Goal: Transaction & Acquisition: Purchase product/service

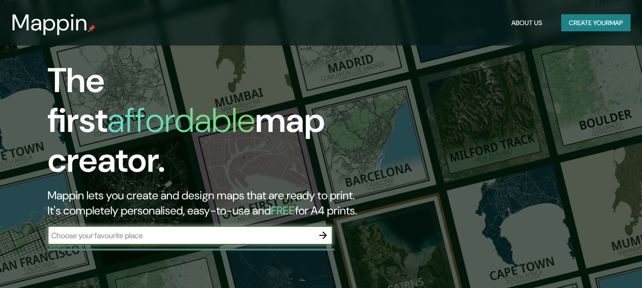
scroll to position [47, 0]
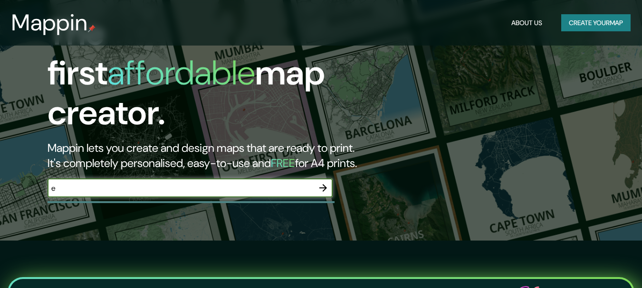
click at [245, 183] on input "e" at bounding box center [180, 188] width 266 height 11
type input "el [PERSON_NAME]"
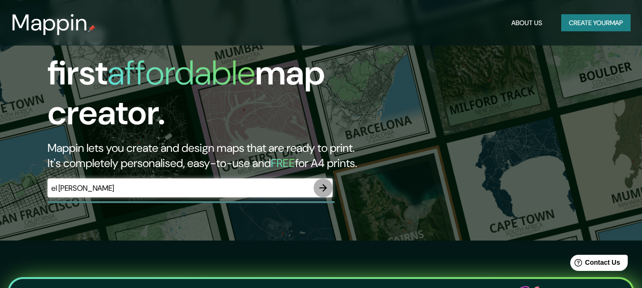
click at [324, 182] on icon "button" at bounding box center [322, 187] width 11 height 11
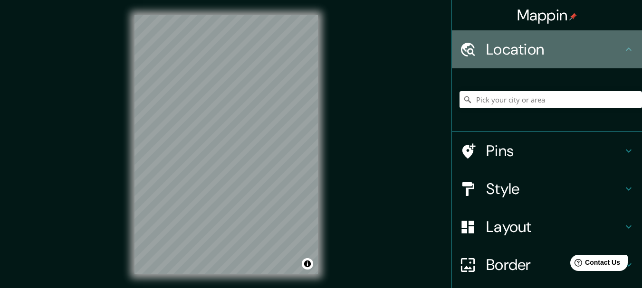
click at [615, 53] on h4 "Location" at bounding box center [554, 49] width 137 height 19
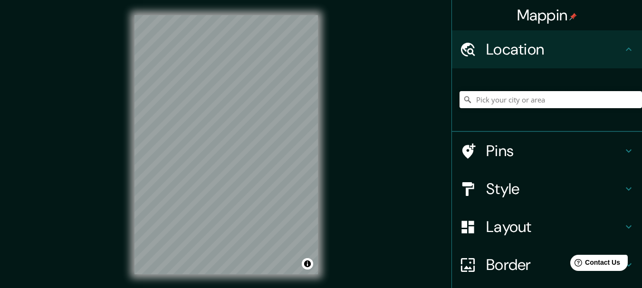
click at [546, 94] on input "Pick your city or area" at bounding box center [550, 99] width 182 height 17
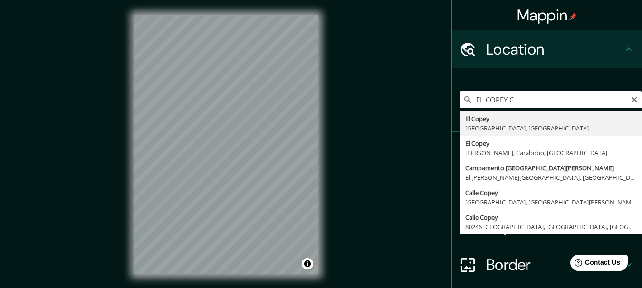
type input "El [PERSON_NAME][GEOGRAPHIC_DATA], [GEOGRAPHIC_DATA]"
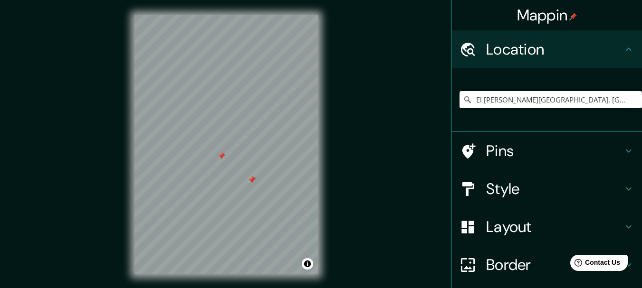
click at [220, 159] on div at bounding box center [222, 156] width 8 height 8
click at [251, 178] on div at bounding box center [252, 180] width 8 height 8
click at [293, 178] on div at bounding box center [290, 176] width 8 height 8
click at [285, 178] on div at bounding box center [285, 176] width 8 height 8
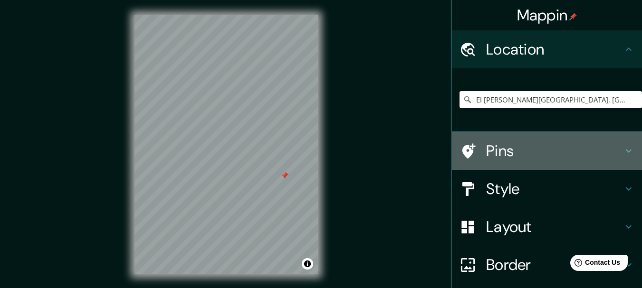
click at [623, 154] on icon at bounding box center [628, 150] width 11 height 11
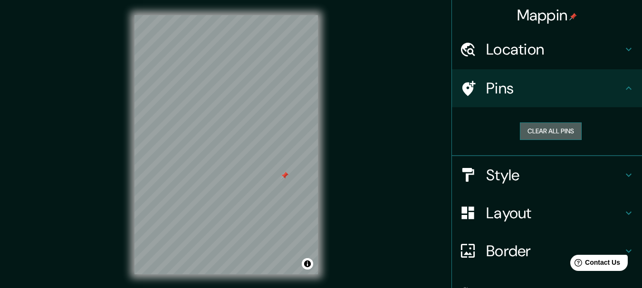
click at [565, 136] on button "Clear all pins" at bounding box center [551, 132] width 62 height 18
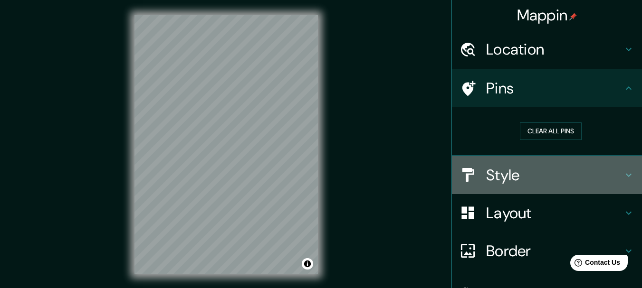
click at [623, 171] on icon at bounding box center [628, 175] width 11 height 11
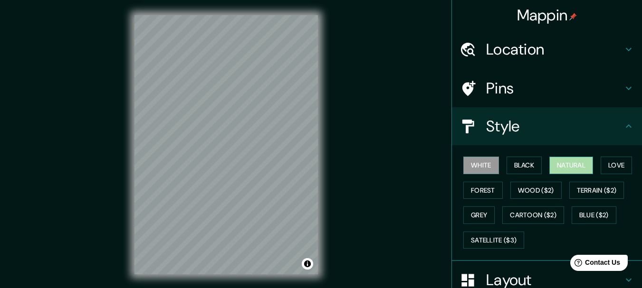
click at [553, 164] on button "Natural" at bounding box center [571, 166] width 44 height 18
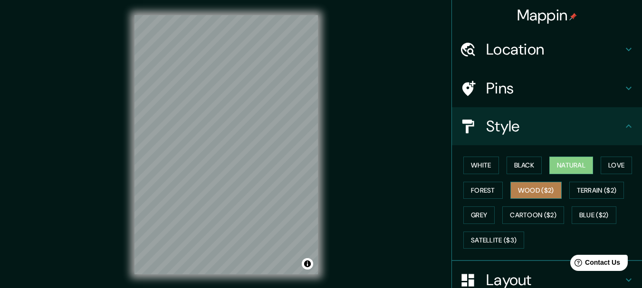
click at [529, 187] on button "Wood ($2)" at bounding box center [535, 191] width 51 height 18
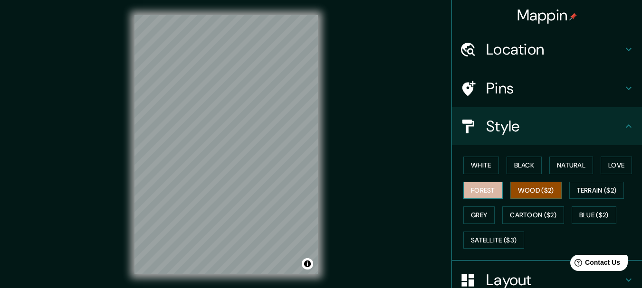
click at [479, 186] on button "Forest" at bounding box center [482, 191] width 39 height 18
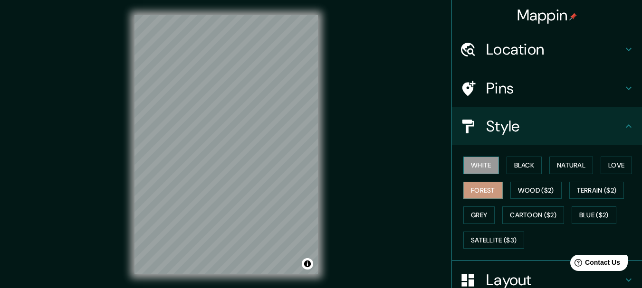
drag, startPoint x: 480, startPoint y: 146, endPoint x: 480, endPoint y: 165, distance: 19.5
click at [480, 165] on div "White Black Natural Love Forest Wood ($2) Terrain ($2) Grey Cartoon ($2) Blue (…" at bounding box center [547, 203] width 190 height 116
click at [480, 165] on button "White" at bounding box center [481, 166] width 36 height 18
click at [529, 164] on button "Black" at bounding box center [524, 166] width 36 height 18
drag, startPoint x: 495, startPoint y: 172, endPoint x: 491, endPoint y: 172, distance: 4.8
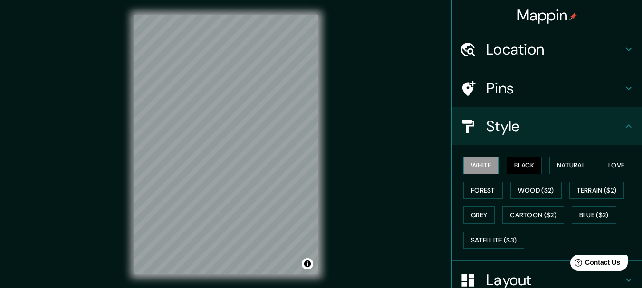
click at [491, 172] on div "White Black Natural Love Forest Wood ($2) Terrain ($2) Grey Cartoon ($2) Blue (…" at bounding box center [550, 203] width 182 height 100
click at [491, 172] on button "White" at bounding box center [481, 166] width 36 height 18
click at [475, 222] on button "Grey" at bounding box center [478, 216] width 31 height 18
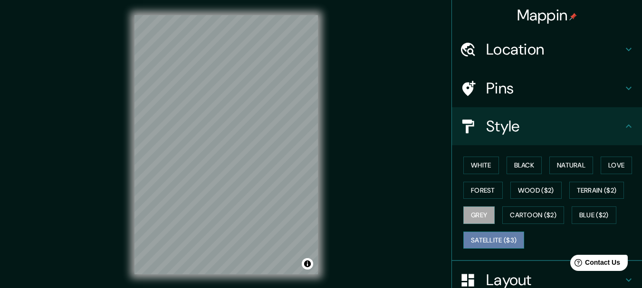
click at [484, 247] on button "Satellite ($3)" at bounding box center [493, 241] width 61 height 18
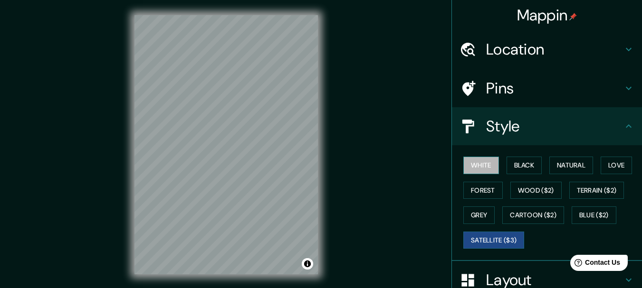
click at [476, 160] on button "White" at bounding box center [481, 166] width 36 height 18
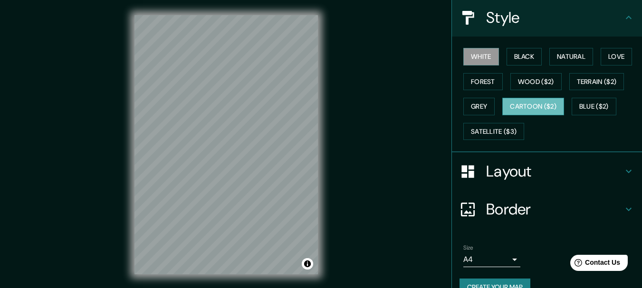
scroll to position [109, 0]
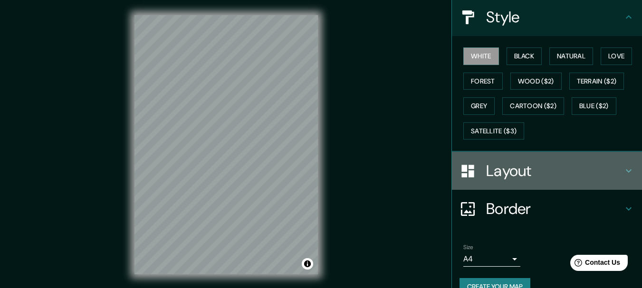
click at [623, 165] on icon at bounding box center [628, 170] width 11 height 11
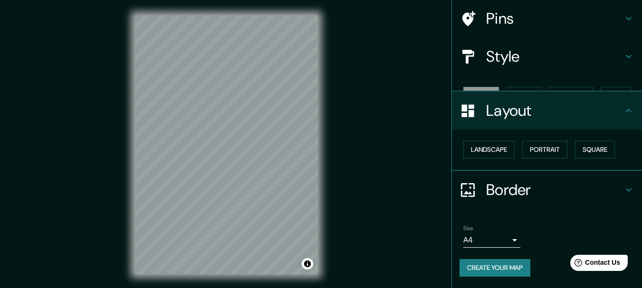
scroll to position [53, 0]
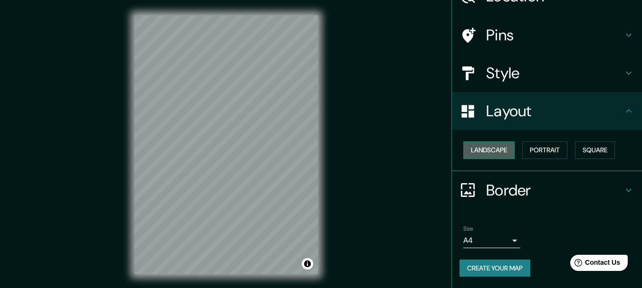
click at [497, 154] on button "Landscape" at bounding box center [488, 151] width 51 height 18
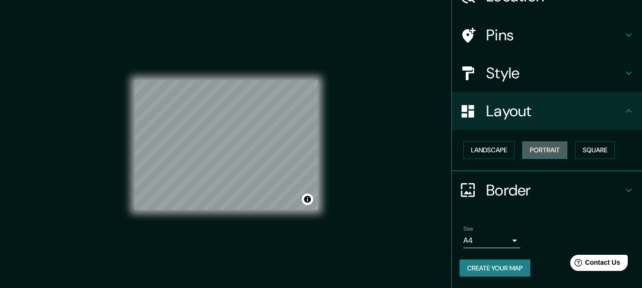
click at [530, 143] on button "Portrait" at bounding box center [544, 151] width 45 height 18
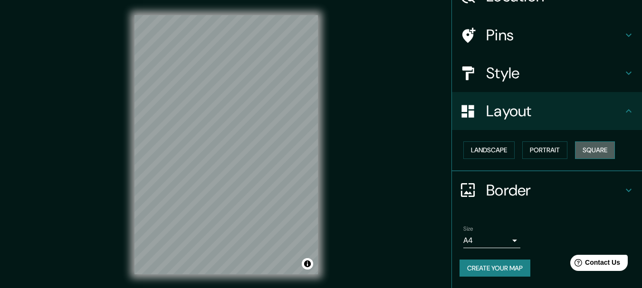
click at [590, 148] on button "Square" at bounding box center [595, 151] width 40 height 18
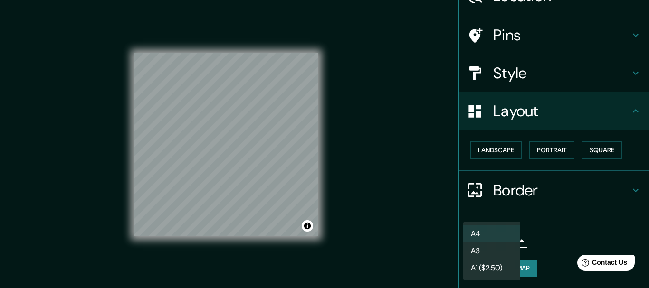
click at [511, 238] on body "Mappin Location [GEOGRAPHIC_DATA][PERSON_NAME][GEOGRAPHIC_DATA], [GEOGRAPHIC_DA…" at bounding box center [324, 144] width 649 height 288
click at [558, 217] on div at bounding box center [324, 144] width 649 height 288
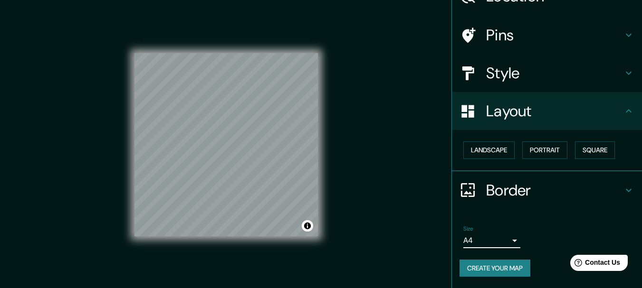
click at [495, 271] on button "Create your map" at bounding box center [494, 269] width 71 height 18
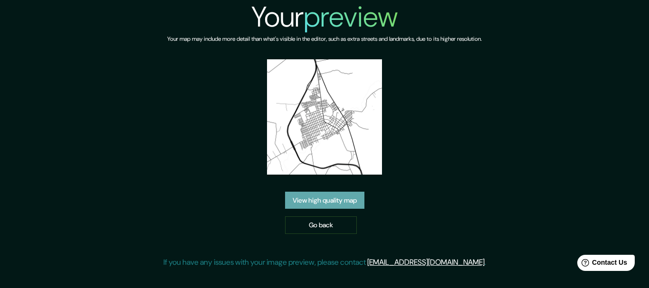
click at [340, 197] on link "View high quality map" at bounding box center [324, 201] width 79 height 18
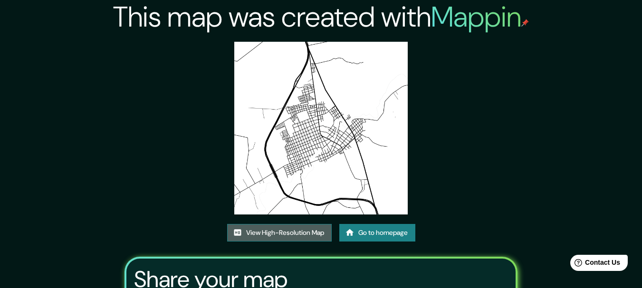
click at [264, 232] on link "View High-Resolution Map" at bounding box center [279, 233] width 104 height 18
